Goal: Task Accomplishment & Management: Use online tool/utility

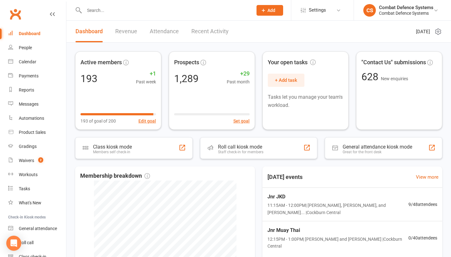
click at [161, 31] on link "Attendance" at bounding box center [164, 32] width 29 height 22
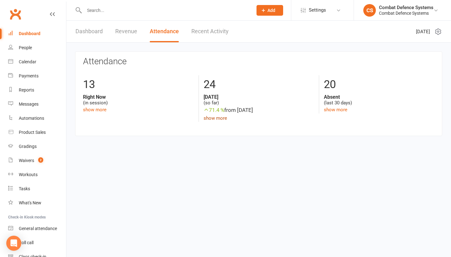
click at [219, 117] on link "show more" at bounding box center [216, 118] width 24 height 6
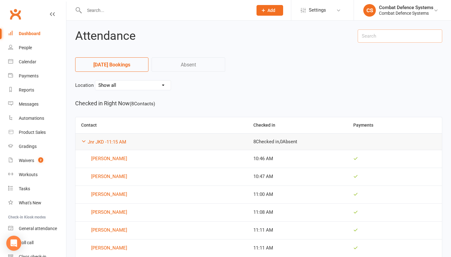
click at [384, 37] on input "text" at bounding box center [400, 35] width 85 height 13
click at [291, 62] on nav "[DATE] Bookings Absent" at bounding box center [258, 66] width 367 height 19
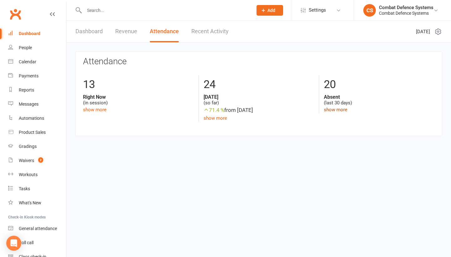
click at [335, 110] on link "show more" at bounding box center [336, 110] width 24 height 6
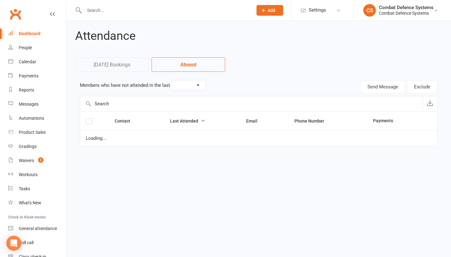
select select "30"
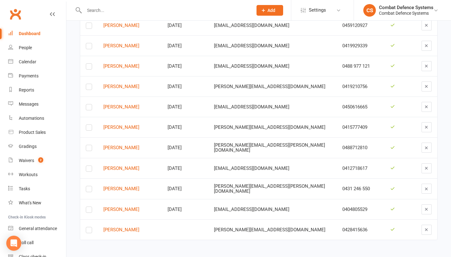
scroll to position [301, 0]
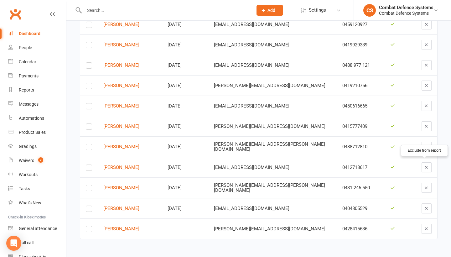
click at [424, 165] on icon "button" at bounding box center [426, 167] width 5 height 5
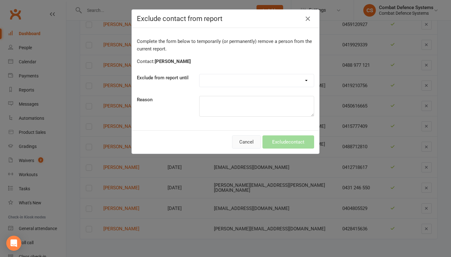
click at [249, 142] on button "Cancel" at bounding box center [246, 141] width 29 height 13
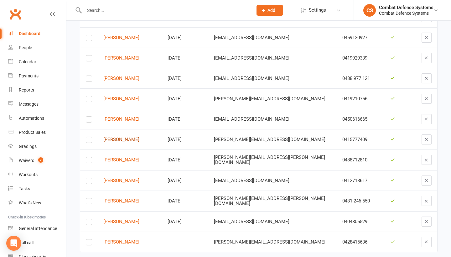
scroll to position [269, 0]
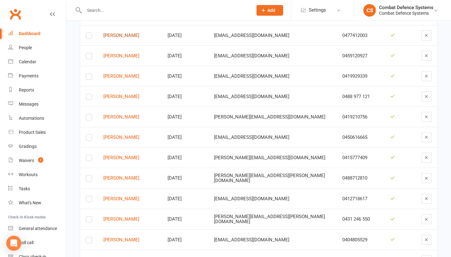
click at [126, 33] on link "[PERSON_NAME]" at bounding box center [129, 35] width 53 height 5
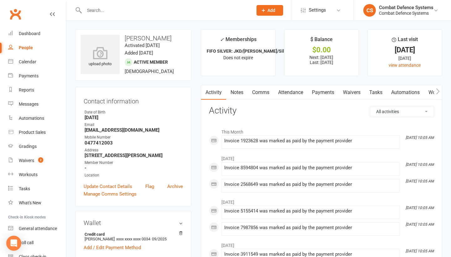
click at [298, 93] on link "Attendance" at bounding box center [291, 92] width 34 height 14
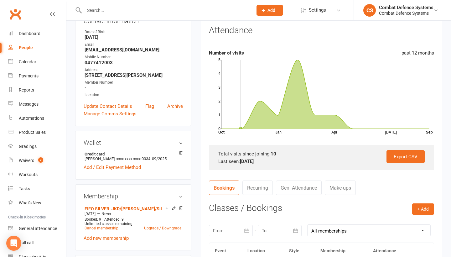
scroll to position [83, 0]
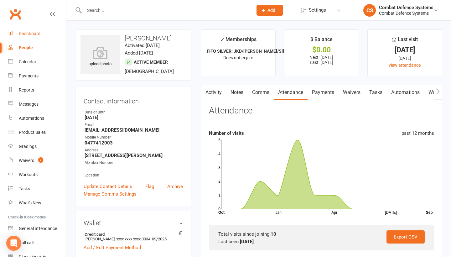
click at [34, 34] on div "Dashboard" at bounding box center [30, 33] width 22 height 5
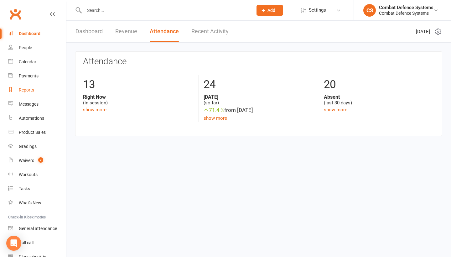
click at [29, 89] on div "Reports" at bounding box center [26, 89] width 15 height 5
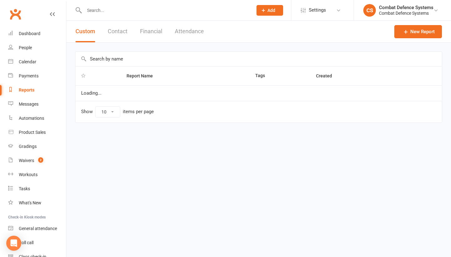
select select "100"
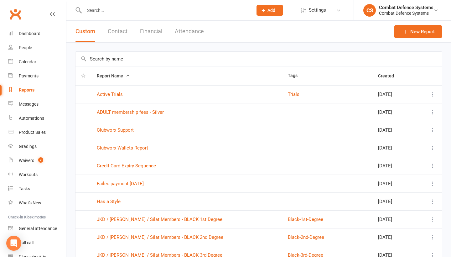
click at [195, 32] on button "Attendance" at bounding box center [189, 32] width 29 height 22
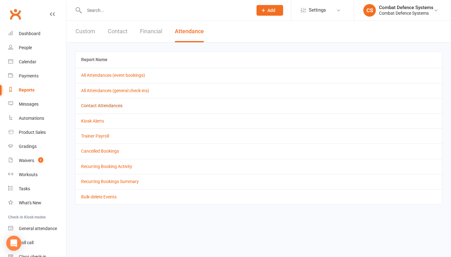
click at [108, 106] on link "Contact Attendances" at bounding box center [101, 105] width 41 height 5
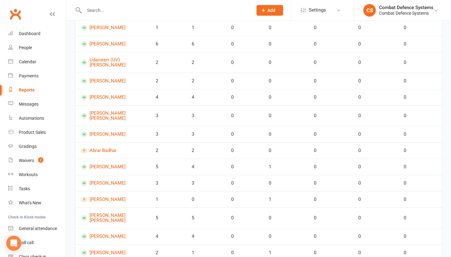
scroll to position [129, 0]
click at [115, 166] on link "[PERSON_NAME]" at bounding box center [112, 166] width 63 height 6
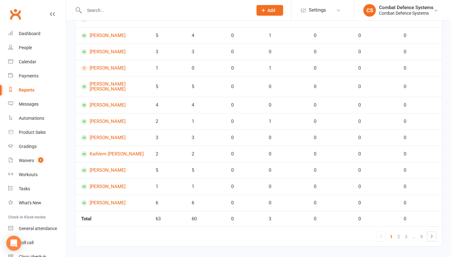
scroll to position [262, 0]
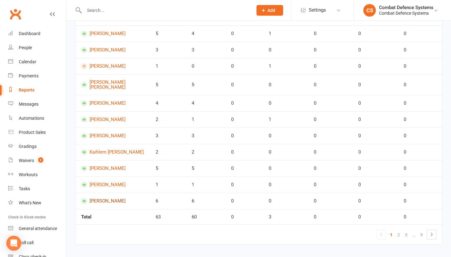
click at [103, 198] on link "[PERSON_NAME]" at bounding box center [112, 201] width 63 height 6
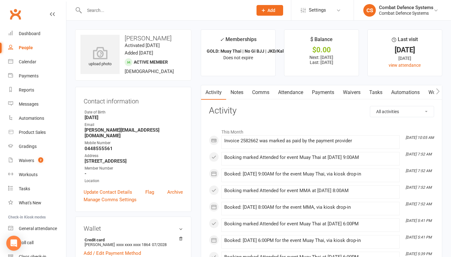
click at [299, 93] on link "Attendance" at bounding box center [291, 92] width 34 height 14
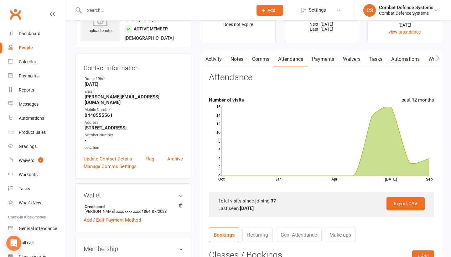
scroll to position [39, 0]
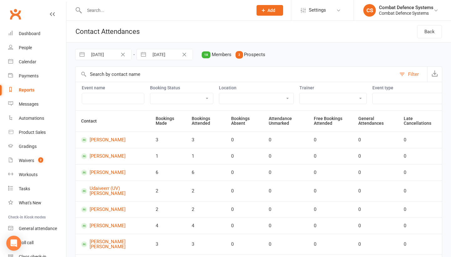
click at [83, 55] on button "button" at bounding box center [81, 54] width 11 height 11
select select "6"
select select "2025"
select select "7"
select select "2025"
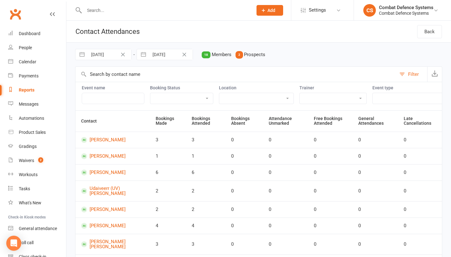
select select "8"
select select "2025"
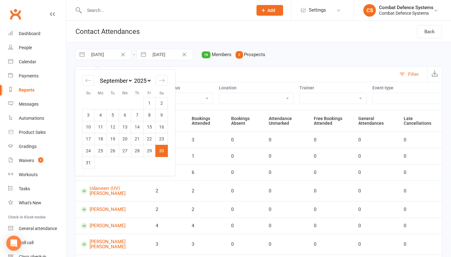
select select "7"
select select "9"
select select "2025"
click at [102, 101] on td "1" at bounding box center [101, 103] width 12 height 12
type input "[DATE]"
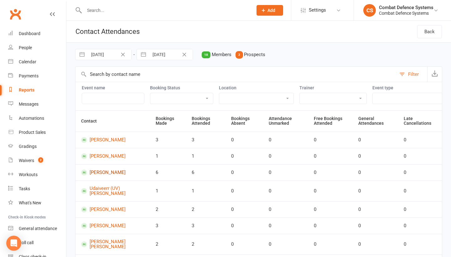
click at [114, 172] on link "[PERSON_NAME]" at bounding box center [112, 173] width 63 height 6
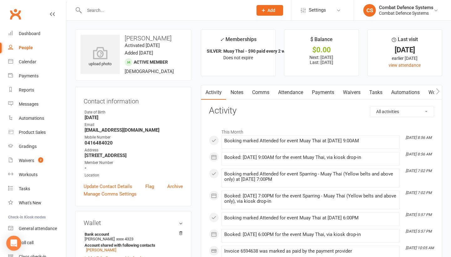
scroll to position [11, 0]
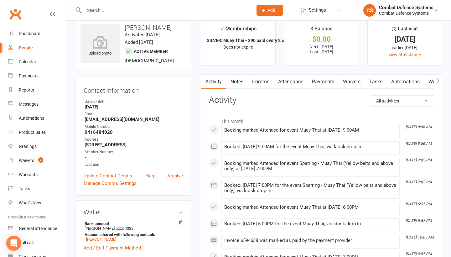
click at [295, 82] on link "Attendance" at bounding box center [291, 82] width 34 height 14
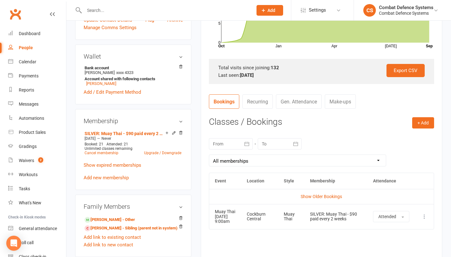
scroll to position [167, 0]
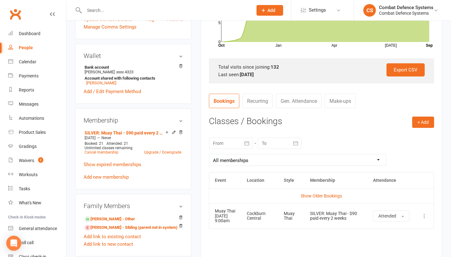
click at [293, 100] on link "Gen. Attendance" at bounding box center [299, 101] width 46 height 14
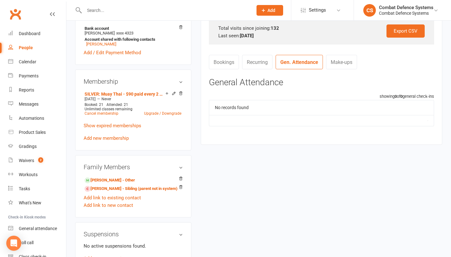
scroll to position [209, 0]
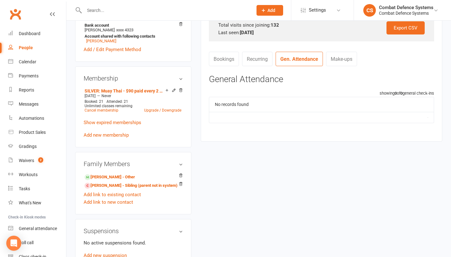
click at [224, 60] on link "Bookings" at bounding box center [224, 59] width 30 height 14
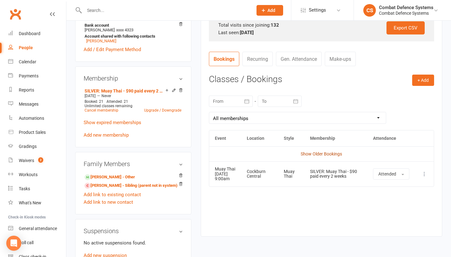
click at [314, 151] on link "Show Older Bookings" at bounding box center [321, 153] width 41 height 5
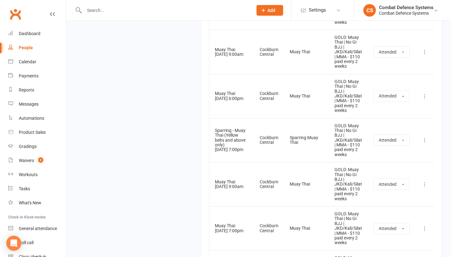
scroll to position [4727, 0]
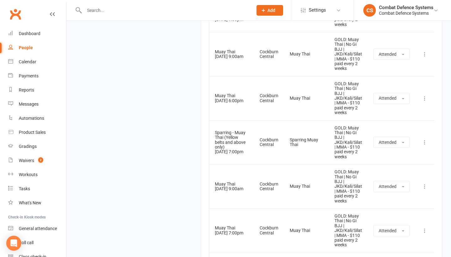
scroll to position [11, 0]
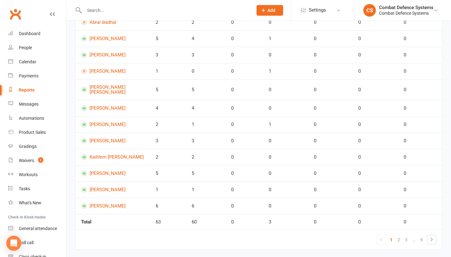
scroll to position [258, 0]
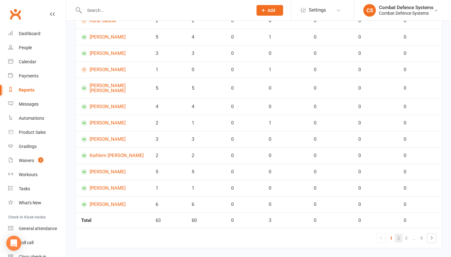
click at [397, 239] on link "2" at bounding box center [399, 238] width 8 height 9
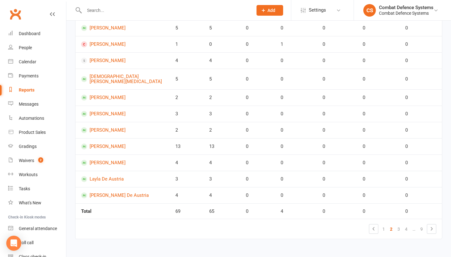
scroll to position [267, 0]
click at [114, 74] on link "[DEMOGRAPHIC_DATA][PERSON_NAME][MEDICAL_DATA]" at bounding box center [122, 79] width 83 height 10
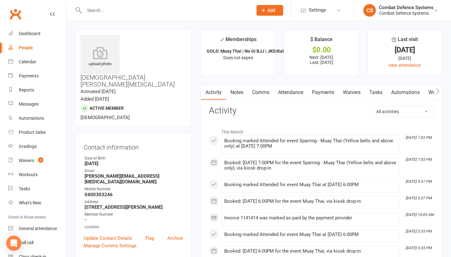
click at [296, 92] on link "Attendance" at bounding box center [291, 92] width 34 height 14
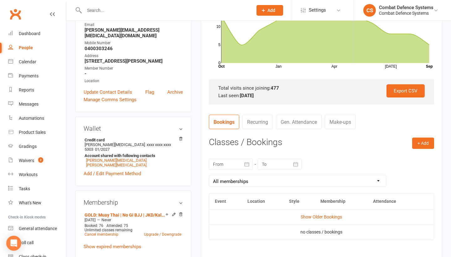
scroll to position [170, 0]
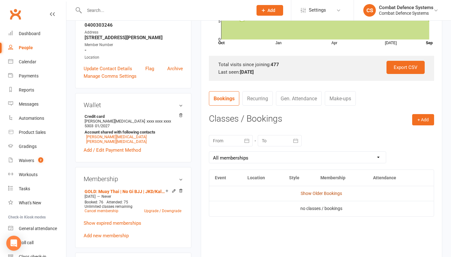
click at [317, 192] on link "Show Older Bookings" at bounding box center [321, 193] width 41 height 5
click at [312, 192] on link "Hide Older Bookings" at bounding box center [321, 193] width 39 height 5
click at [312, 192] on link "Show Older Bookings" at bounding box center [321, 193] width 41 height 5
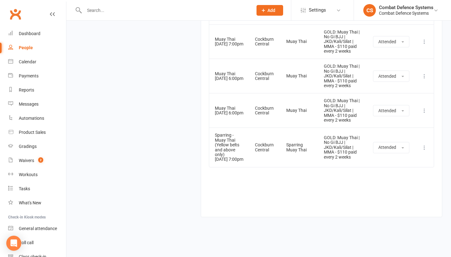
scroll to position [13704, 0]
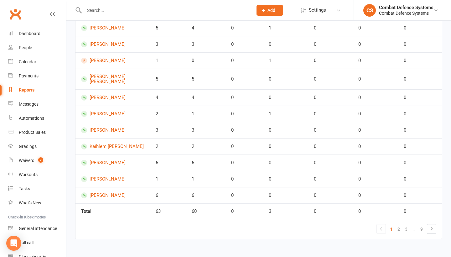
scroll to position [276, 0]
click at [398, 225] on link "2" at bounding box center [399, 229] width 8 height 9
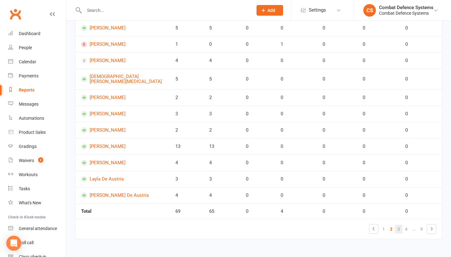
scroll to position [267, 0]
click at [397, 225] on link "3" at bounding box center [399, 229] width 8 height 9
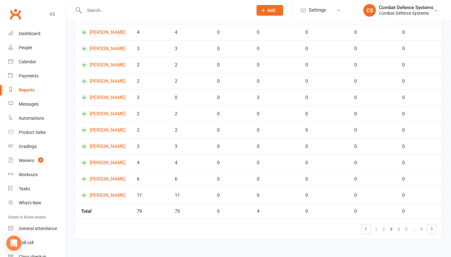
scroll to position [263, 0]
click at [399, 225] on link "4" at bounding box center [399, 229] width 8 height 9
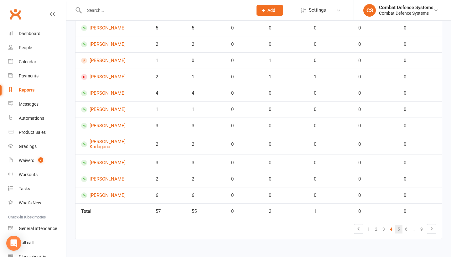
click at [399, 225] on link "5" at bounding box center [399, 229] width 8 height 9
click at [400, 225] on link "6" at bounding box center [399, 229] width 8 height 9
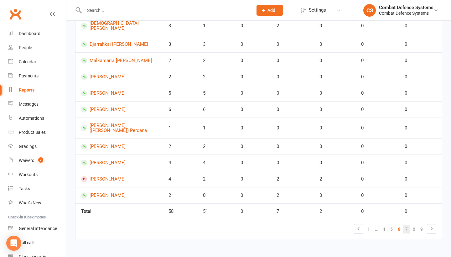
scroll to position [267, 0]
click at [407, 225] on link "7" at bounding box center [407, 229] width 8 height 9
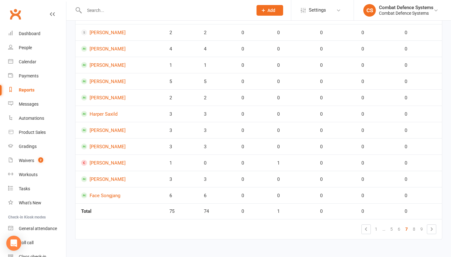
scroll to position [263, 0]
click at [414, 225] on link "8" at bounding box center [415, 229] width 8 height 9
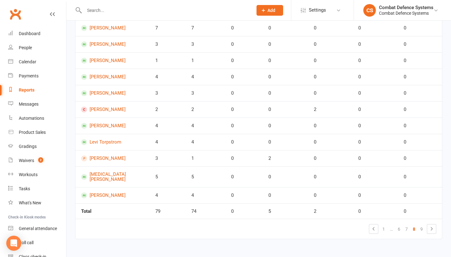
scroll to position [276, 0]
click at [421, 225] on link "9" at bounding box center [422, 229] width 8 height 9
click at [110, 192] on link "[PERSON_NAME]" at bounding box center [112, 195] width 63 height 6
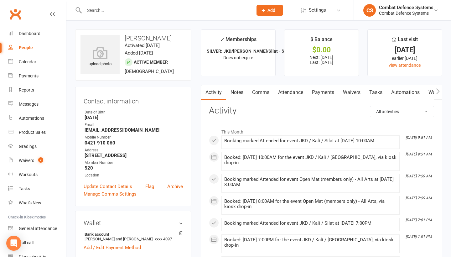
click at [300, 92] on link "Attendance" at bounding box center [291, 92] width 34 height 14
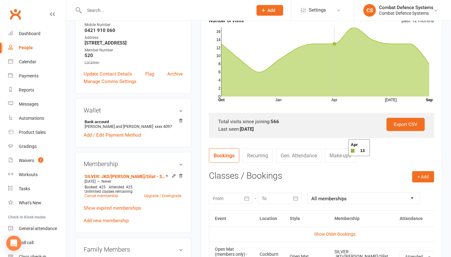
scroll to position [193, 0]
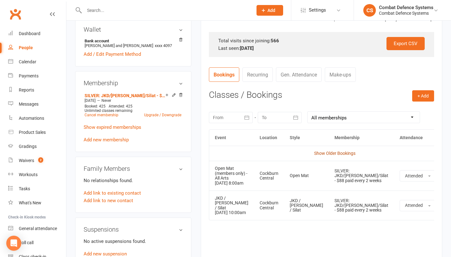
click at [331, 151] on link "Show Older Bookings" at bounding box center [334, 153] width 41 height 5
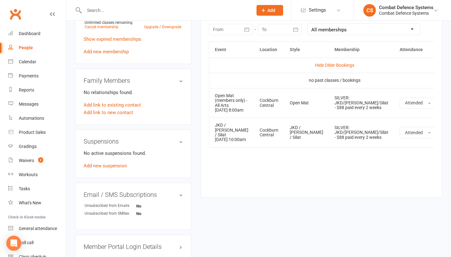
scroll to position [297, 0]
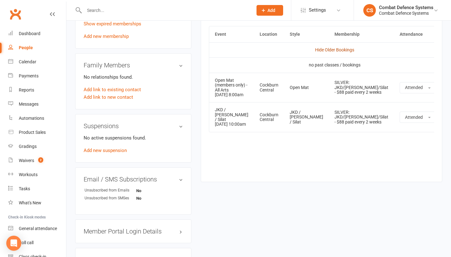
click at [320, 49] on link "Hide Older Bookings" at bounding box center [334, 49] width 39 height 5
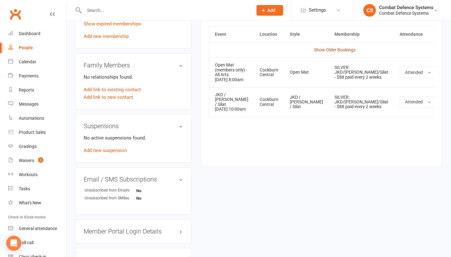
click at [314, 47] on link "Show Older Bookings" at bounding box center [334, 49] width 41 height 5
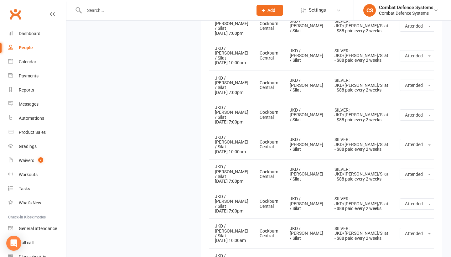
scroll to position [12727, 0]
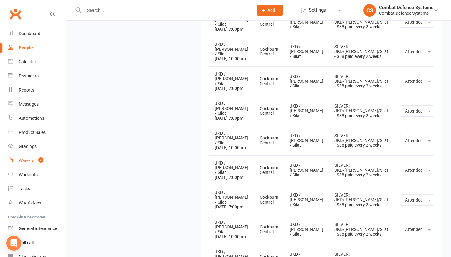
click at [28, 161] on div "Waivers" at bounding box center [26, 160] width 15 height 5
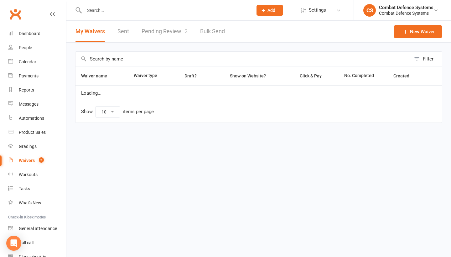
select select "25"
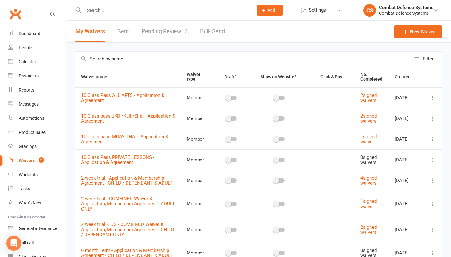
click at [173, 31] on link "Pending Review 2" at bounding box center [165, 32] width 46 height 22
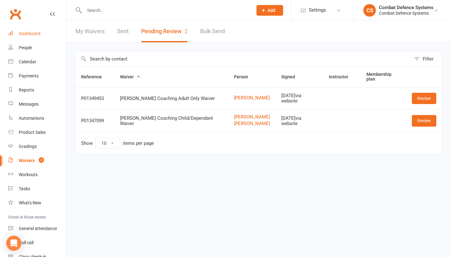
click at [29, 34] on div "Dashboard" at bounding box center [30, 33] width 22 height 5
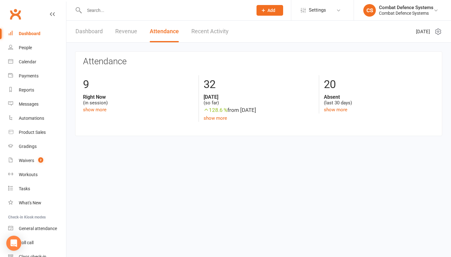
click at [150, 11] on input "text" at bounding box center [165, 10] width 166 height 9
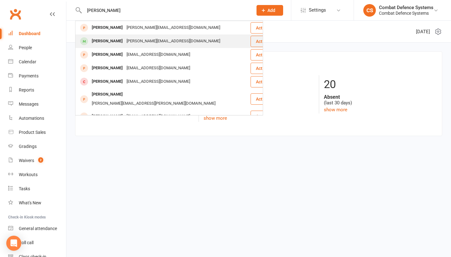
type input "[PERSON_NAME]"
click at [125, 44] on div "[PERSON_NAME][EMAIL_ADDRESS][DOMAIN_NAME]" at bounding box center [173, 41] width 97 height 9
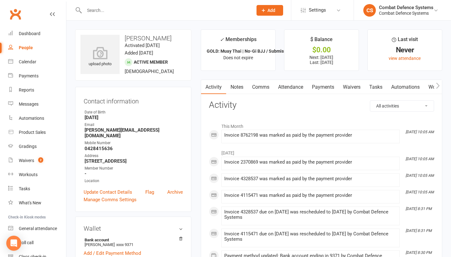
click at [352, 86] on link "Waivers" at bounding box center [352, 87] width 26 height 14
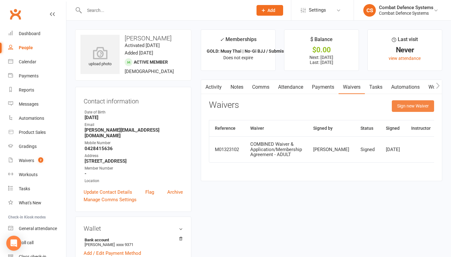
click at [403, 108] on button "Sign new Waiver" at bounding box center [413, 105] width 42 height 11
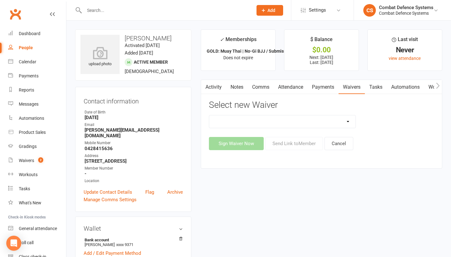
select select "14010"
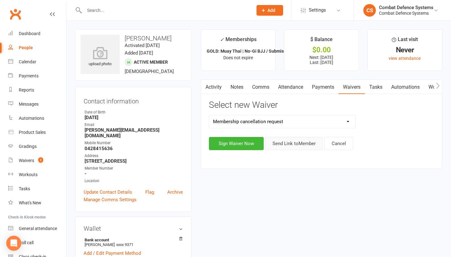
click at [286, 142] on button "Send Link to Member" at bounding box center [294, 143] width 58 height 13
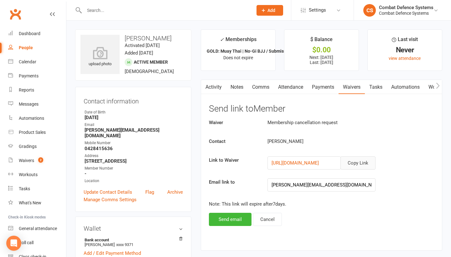
click at [351, 164] on button "Copy Link" at bounding box center [358, 162] width 35 height 13
click at [330, 87] on link "Payments" at bounding box center [323, 87] width 31 height 14
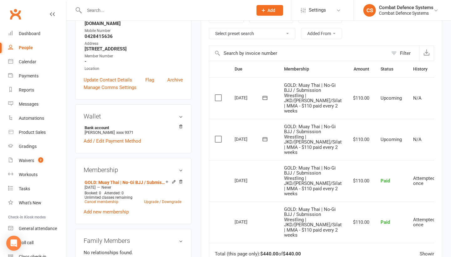
scroll to position [113, 0]
click at [113, 199] on link "Cancel membership" at bounding box center [102, 201] width 34 height 4
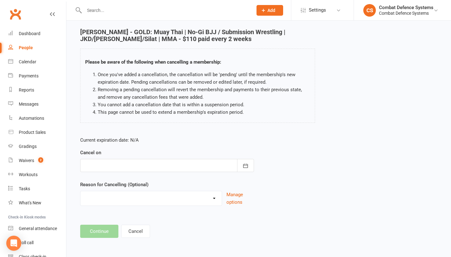
scroll to position [26, 0]
click at [243, 163] on icon "button" at bounding box center [246, 166] width 6 height 6
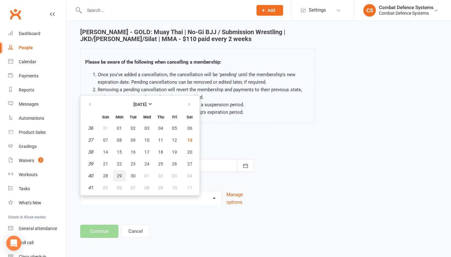
click at [120, 173] on span "29" at bounding box center [119, 175] width 5 height 5
type input "[DATE]"
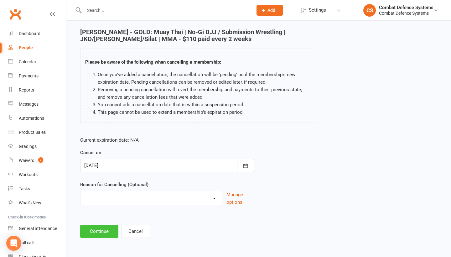
click at [105, 225] on button "Continue" at bounding box center [99, 231] width 38 height 13
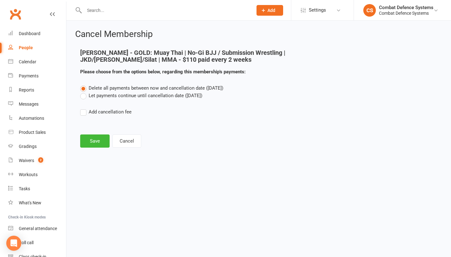
click at [115, 96] on label "Let payments continue until cancellation date ([DATE])" at bounding box center [141, 96] width 122 height 8
click at [84, 92] on input "Let payments continue until cancellation date ([DATE])" at bounding box center [82, 92] width 4 height 0
click at [98, 136] on button "Save" at bounding box center [94, 140] width 29 height 13
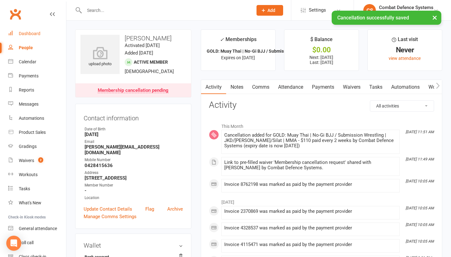
click at [35, 32] on div "Dashboard" at bounding box center [30, 33] width 22 height 5
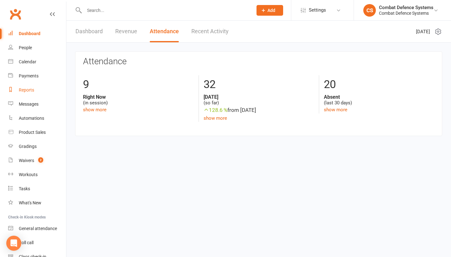
click at [28, 93] on link "Reports" at bounding box center [37, 90] width 58 height 14
select select "100"
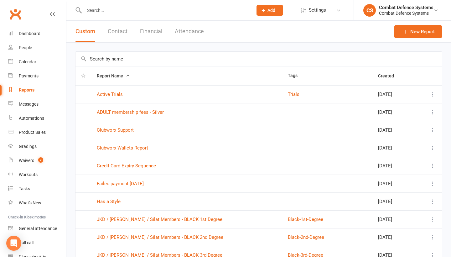
click at [183, 34] on button "Attendance" at bounding box center [189, 32] width 29 height 22
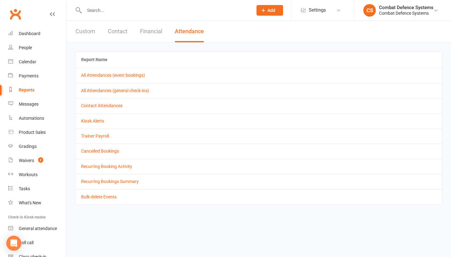
click at [87, 29] on button "Custom" at bounding box center [86, 32] width 20 height 22
select select "100"
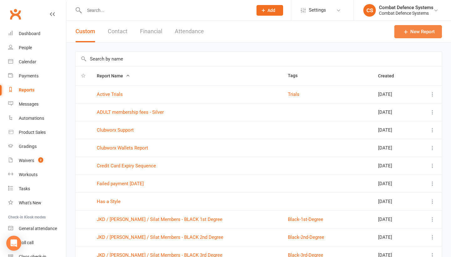
click at [410, 33] on link "New Report" at bounding box center [419, 31] width 48 height 13
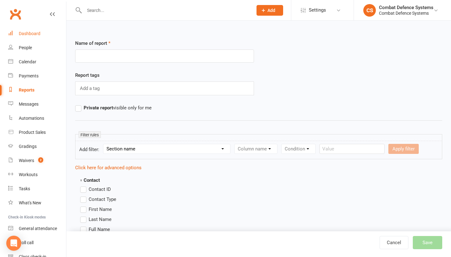
click at [23, 31] on div "Dashboard" at bounding box center [30, 33] width 22 height 5
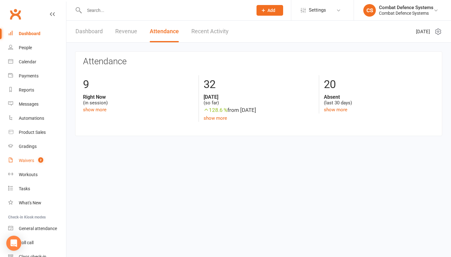
click at [32, 163] on link "Waivers 2" at bounding box center [37, 161] width 58 height 14
select select "25"
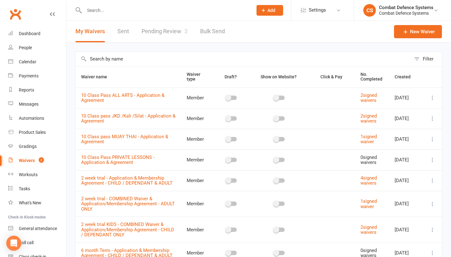
click at [173, 32] on link "Pending Review 2" at bounding box center [165, 32] width 46 height 22
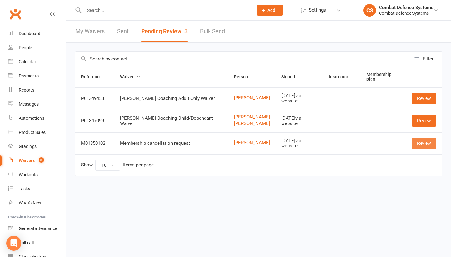
click at [426, 149] on link "Review" at bounding box center [424, 143] width 24 height 11
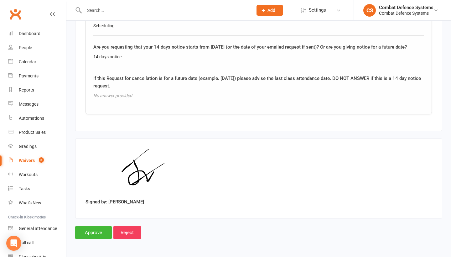
scroll to position [359, 0]
click at [105, 229] on input "Approve" at bounding box center [93, 232] width 37 height 13
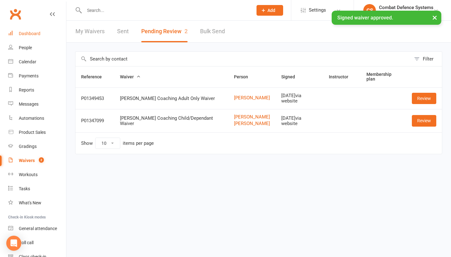
click at [37, 33] on div "Dashboard" at bounding box center [30, 33] width 22 height 5
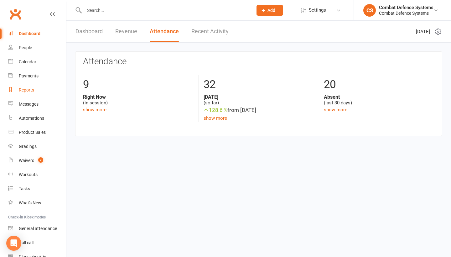
click at [29, 91] on div "Reports" at bounding box center [26, 89] width 15 height 5
select select "100"
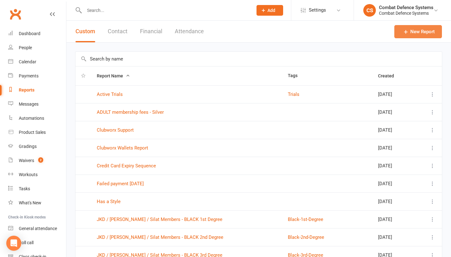
click at [412, 30] on link "New Report" at bounding box center [419, 31] width 48 height 13
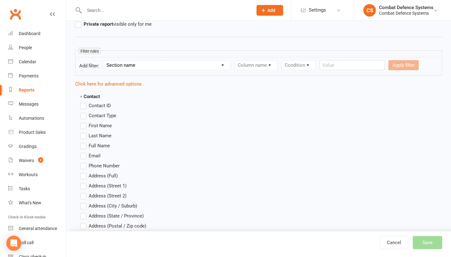
scroll to position [86, 0]
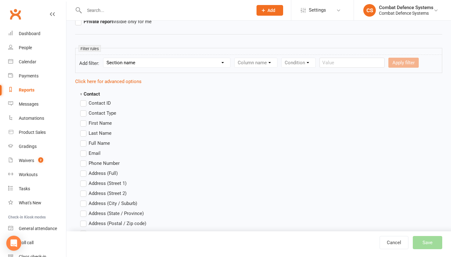
type input "Attendance Muay Thai"
click at [102, 134] on span "Last Name" at bounding box center [100, 132] width 23 height 7
click at [84, 129] on input "Last Name" at bounding box center [82, 129] width 4 height 0
click at [87, 134] on label "Last Name" at bounding box center [95, 133] width 31 height 8
click at [84, 129] on input "Last Name" at bounding box center [82, 129] width 4 height 0
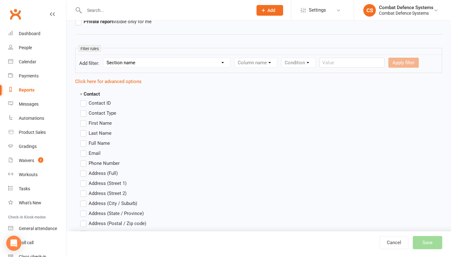
click at [84, 144] on label "Full Name" at bounding box center [95, 143] width 30 height 8
click at [84, 139] on input "Full Name" at bounding box center [82, 139] width 4 height 0
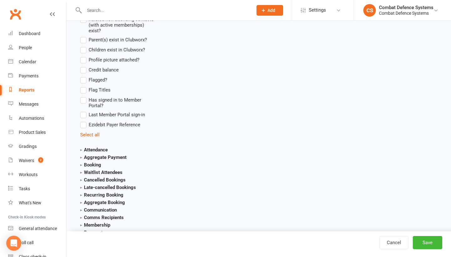
scroll to position [593, 0]
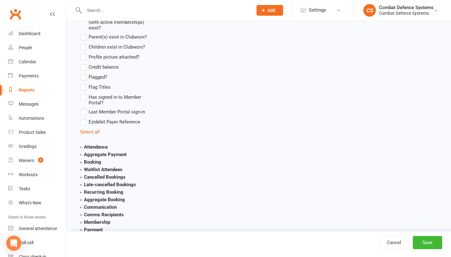
click at [81, 147] on strong "Attendance" at bounding box center [94, 147] width 28 height 6
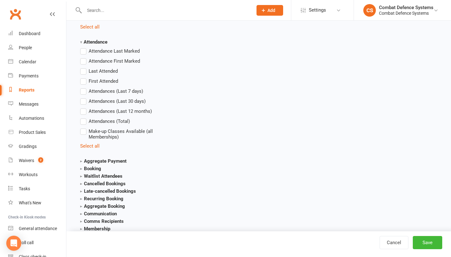
scroll to position [694, 0]
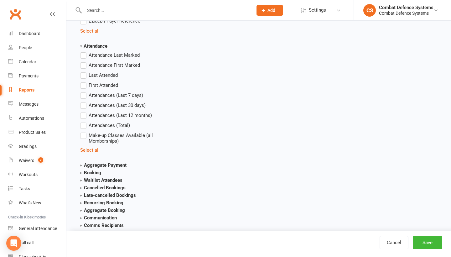
click at [83, 115] on label "Attendances (Last 12 months)" at bounding box center [116, 116] width 72 height 8
click at [83, 112] on input "Attendances (Last 12 months)" at bounding box center [82, 112] width 4 height 0
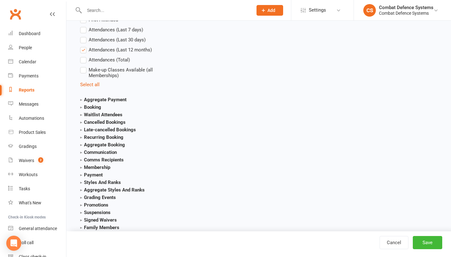
scroll to position [764, 0]
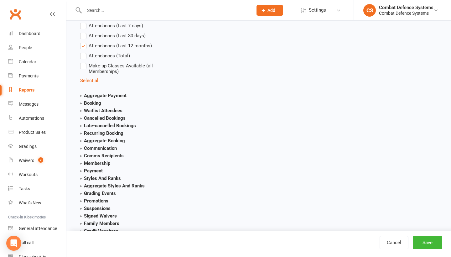
click at [83, 178] on strong "Styles And Ranks" at bounding box center [100, 179] width 41 height 6
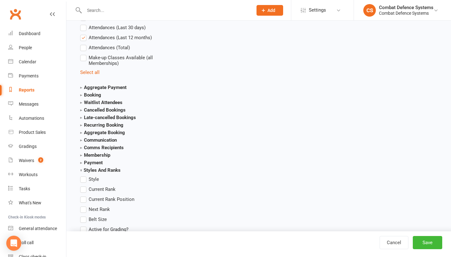
scroll to position [765, 0]
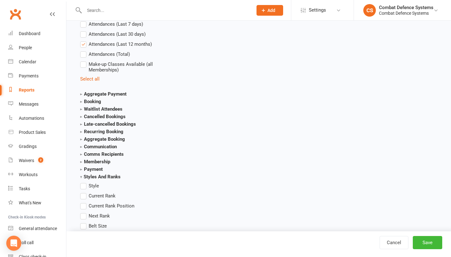
click at [81, 176] on strong "Styles And Ranks" at bounding box center [100, 177] width 40 height 6
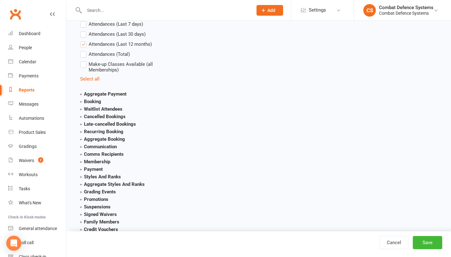
click at [81, 176] on strong "Styles And Ranks" at bounding box center [100, 177] width 41 height 6
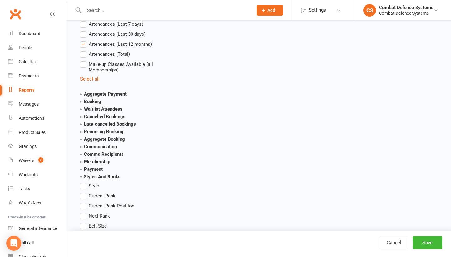
click at [83, 185] on label "Style" at bounding box center [89, 186] width 19 height 8
click at [83, 182] on input "Style" at bounding box center [82, 182] width 4 height 0
click at [83, 185] on label "Style" at bounding box center [89, 186] width 19 height 8
click at [83, 182] on input "Style" at bounding box center [82, 182] width 4 height 0
click at [82, 161] on strong "Membership" at bounding box center [95, 162] width 30 height 6
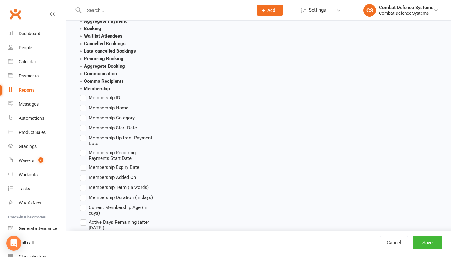
scroll to position [824, 0]
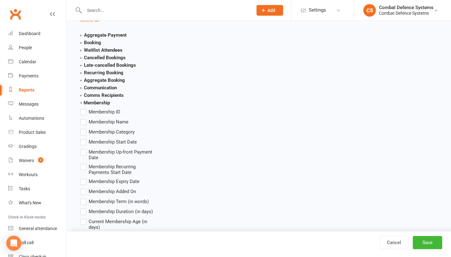
click at [86, 122] on label "Membership Name" at bounding box center [104, 122] width 48 height 8
click at [84, 118] on input "Membership Name" at bounding box center [82, 118] width 4 height 0
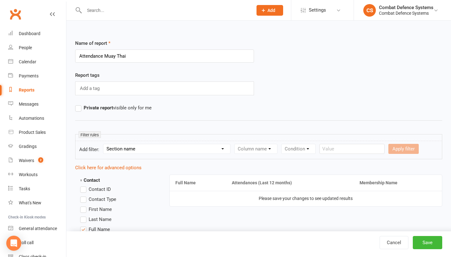
scroll to position [0, 0]
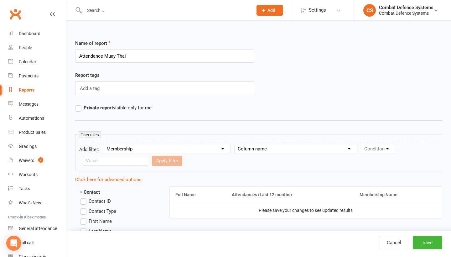
select select "13"
select select "0"
click at [128, 159] on input "text" at bounding box center [115, 161] width 65 height 10
type input "Muay Thai"
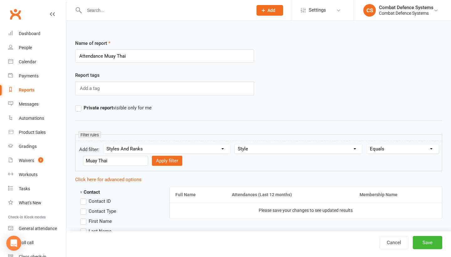
click at [215, 162] on form "Add filter: Section name Contact Attendance Aggregate Payment Booking Waitlist …" at bounding box center [258, 156] width 367 height 30
click at [172, 162] on button "Apply filter" at bounding box center [167, 161] width 30 height 10
select select
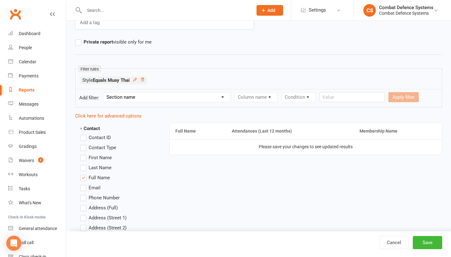
scroll to position [43, 0]
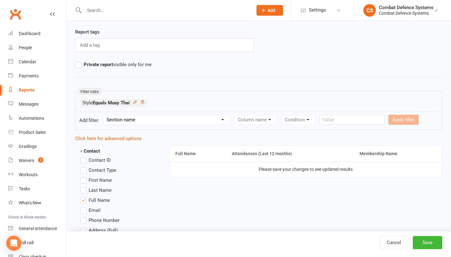
select select "1"
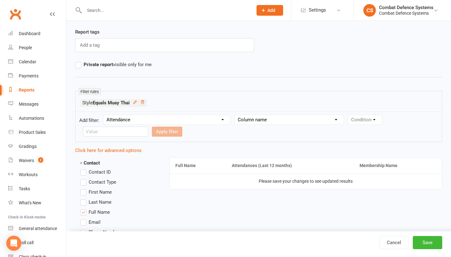
select select "6"
click at [139, 129] on div "Apply filter" at bounding box center [132, 132] width 30 height 10
click at [105, 128] on input "number" at bounding box center [98, 132] width 30 height 10
select select "7"
click at [104, 133] on button "Apply filter" at bounding box center [98, 132] width 30 height 10
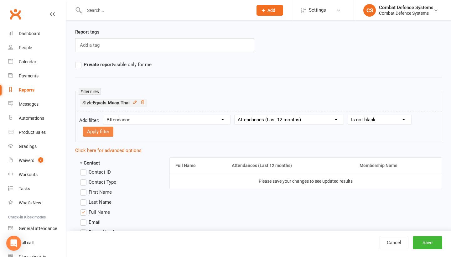
select select
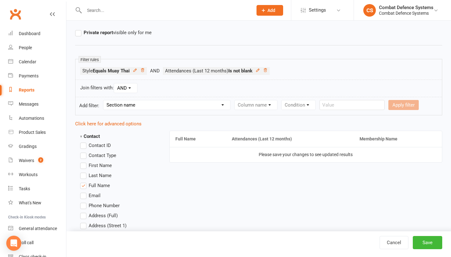
scroll to position [85, 0]
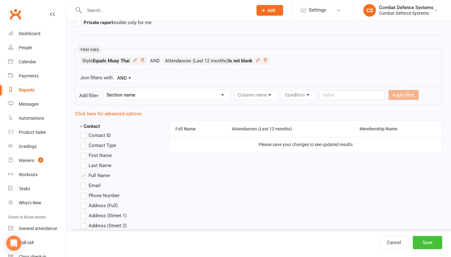
click at [431, 239] on button "Save" at bounding box center [427, 242] width 29 height 13
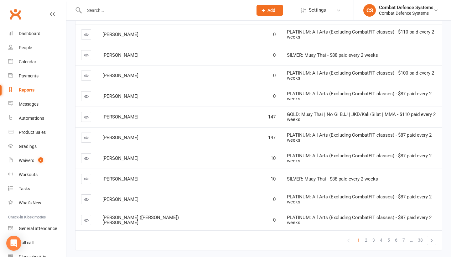
scroll to position [101, 0]
click at [87, 115] on icon at bounding box center [86, 117] width 5 height 5
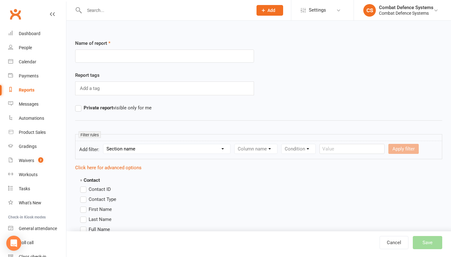
select select "100"
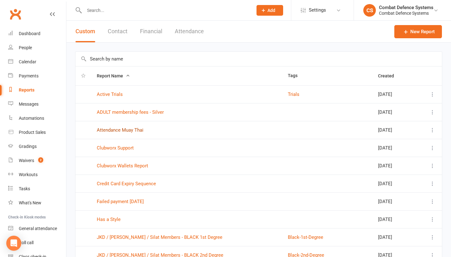
click at [135, 130] on link "Attendance Muay Thai" at bounding box center [120, 130] width 47 height 6
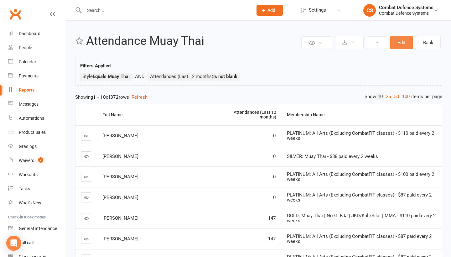
click at [395, 42] on button "Edit" at bounding box center [402, 42] width 23 height 13
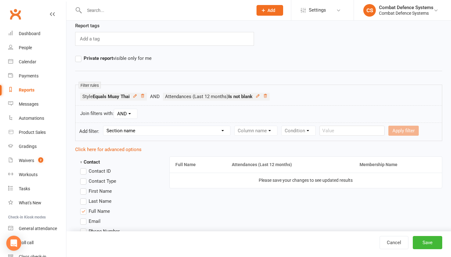
scroll to position [50, 0]
click at [267, 96] on icon at bounding box center [265, 95] width 3 height 3
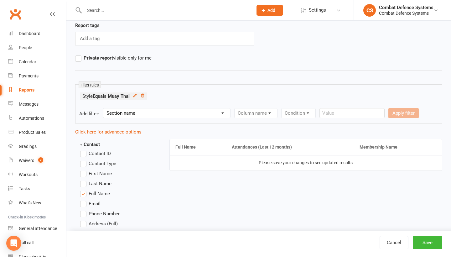
select select "1"
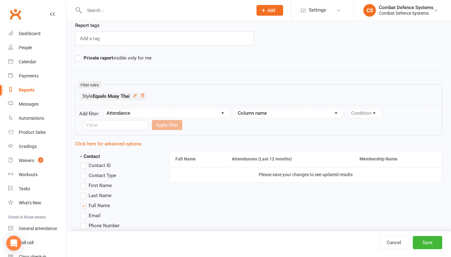
select select "5"
click at [100, 125] on input "number" at bounding box center [98, 125] width 30 height 10
select select "4"
click at [101, 124] on input "number" at bounding box center [98, 125] width 30 height 10
type input "12"
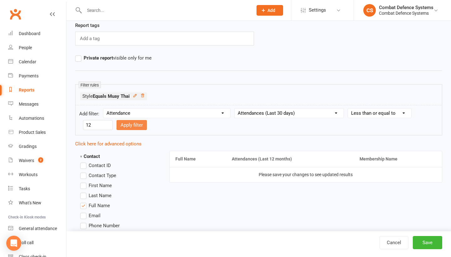
click at [135, 125] on button "Apply filter" at bounding box center [132, 125] width 30 height 10
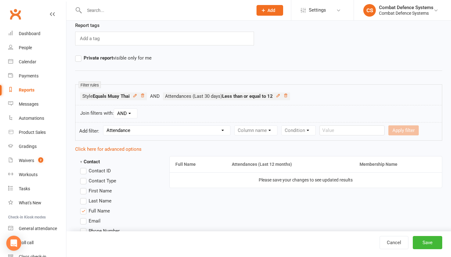
select select
click at [433, 246] on button "Save" at bounding box center [427, 242] width 29 height 13
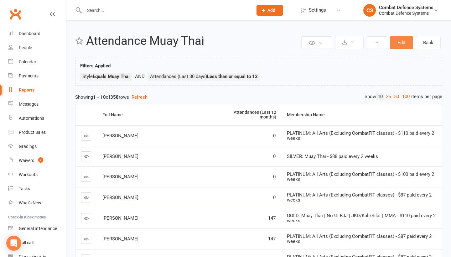
click at [402, 41] on button "Edit" at bounding box center [402, 42] width 23 height 13
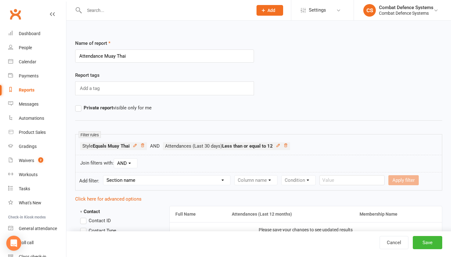
select select "1"
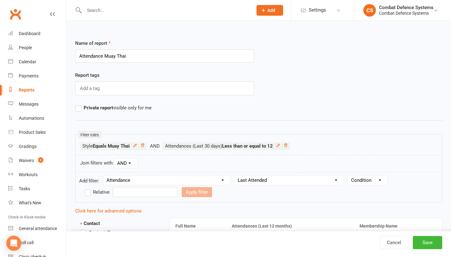
select select "7"
